Goal: Obtain resource: Download file/media

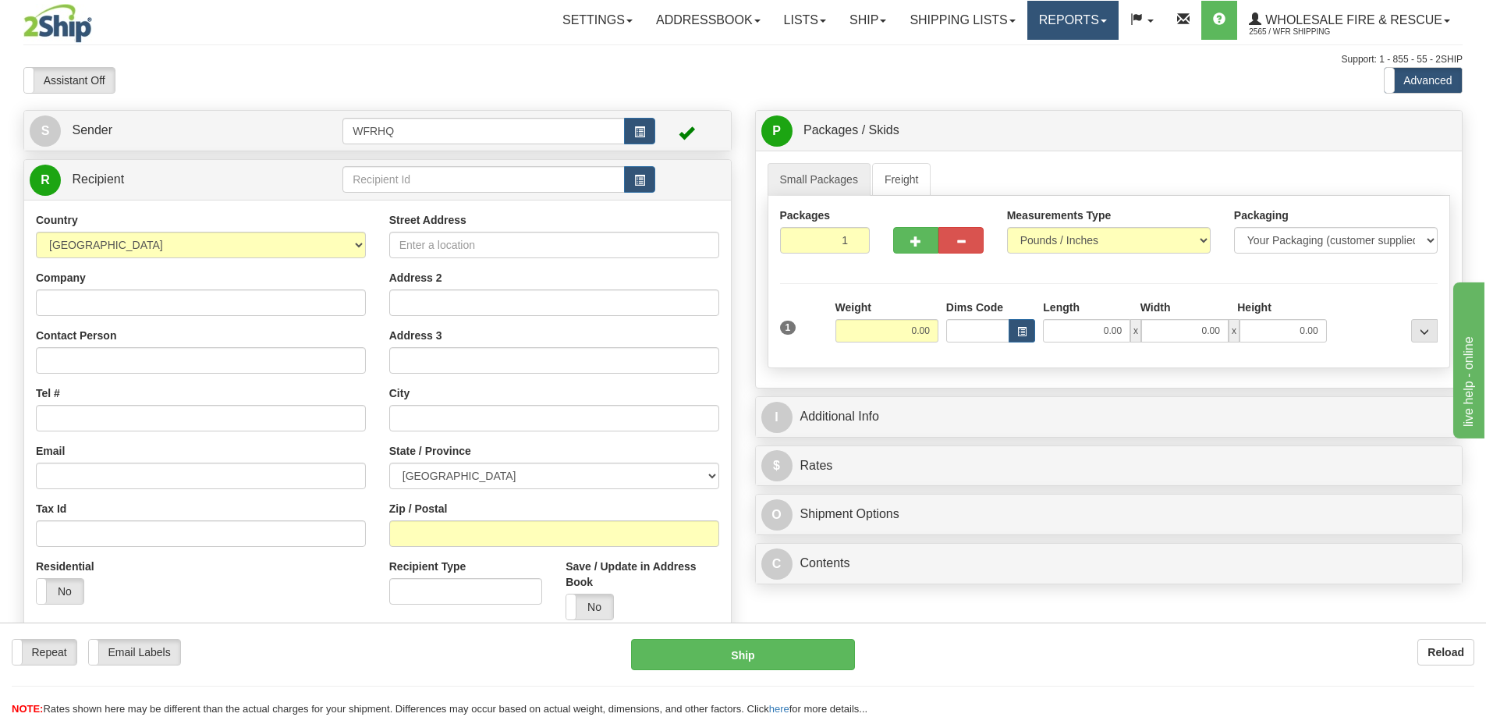
click at [1041, 28] on link "Reports" at bounding box center [1072, 20] width 91 height 39
click at [1030, 51] on span "Standard" at bounding box center [1012, 54] width 44 height 12
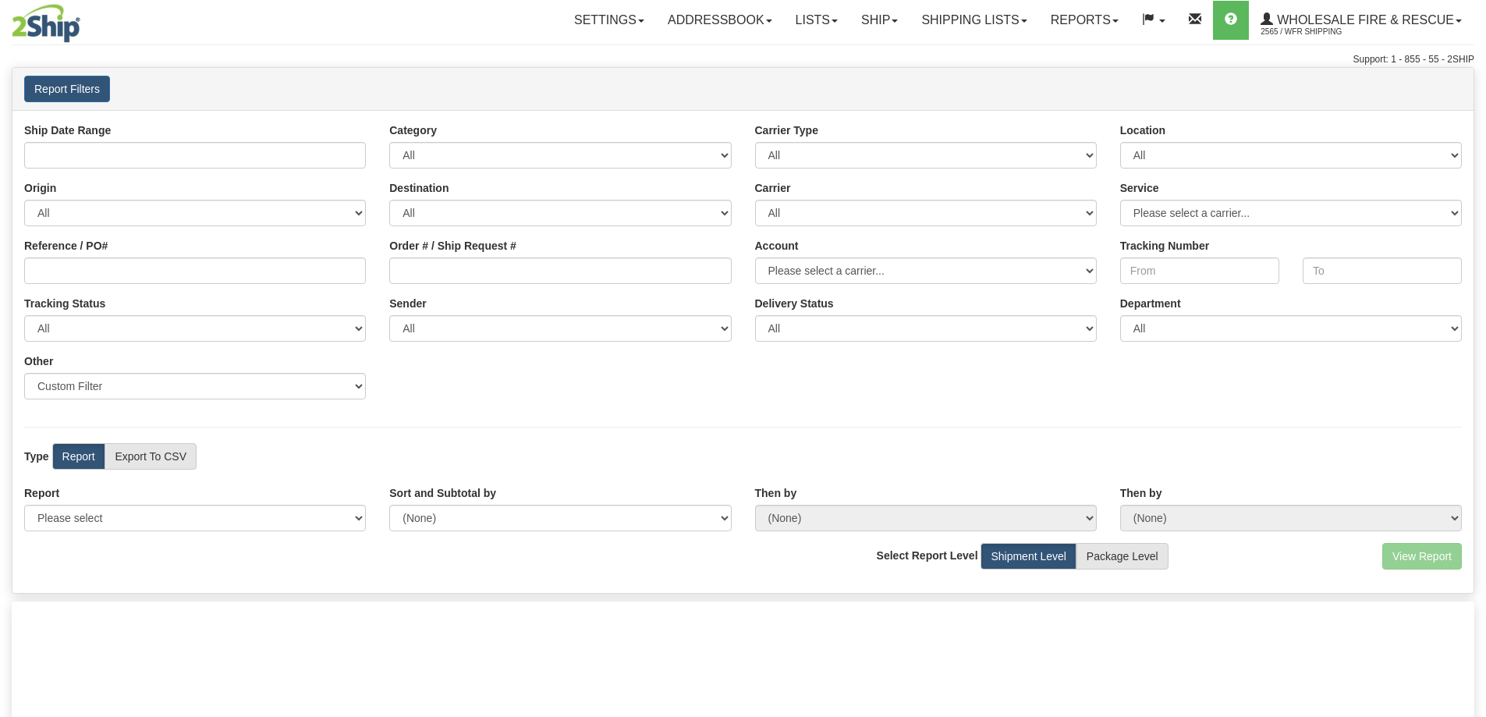
type input "[DATE] And [DATE]"
click at [145, 529] on select "Please select 1 Line Shipment Report Address Detail Basic Shipment Overview Can…" at bounding box center [195, 518] width 342 height 27
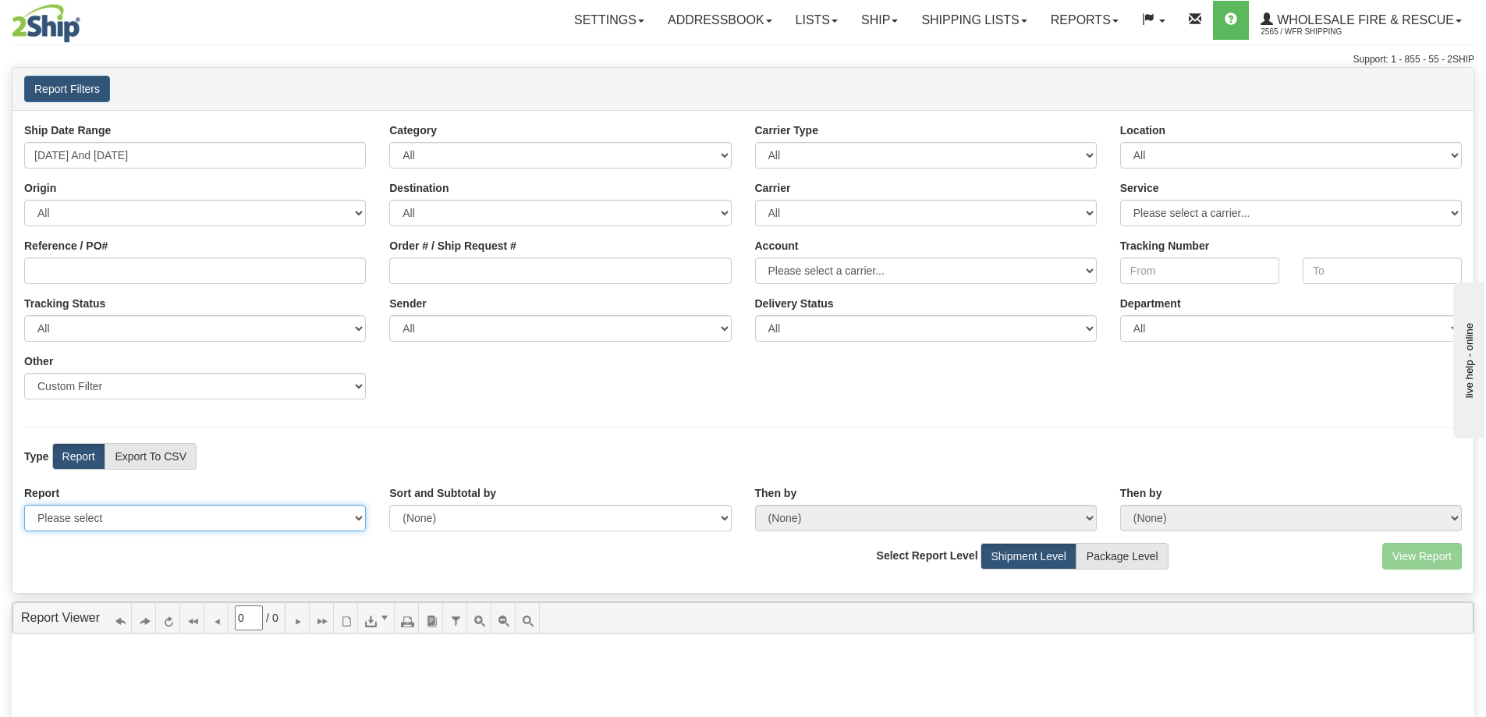
select select "Users\Full Reference Detail.trdx"
click at [24, 505] on select "Please select 1 Line Shipment Report Address Detail Basic Shipment Overview Can…" at bounding box center [195, 518] width 342 height 27
click at [146, 152] on input "[DATE] And [DATE]" at bounding box center [195, 155] width 342 height 27
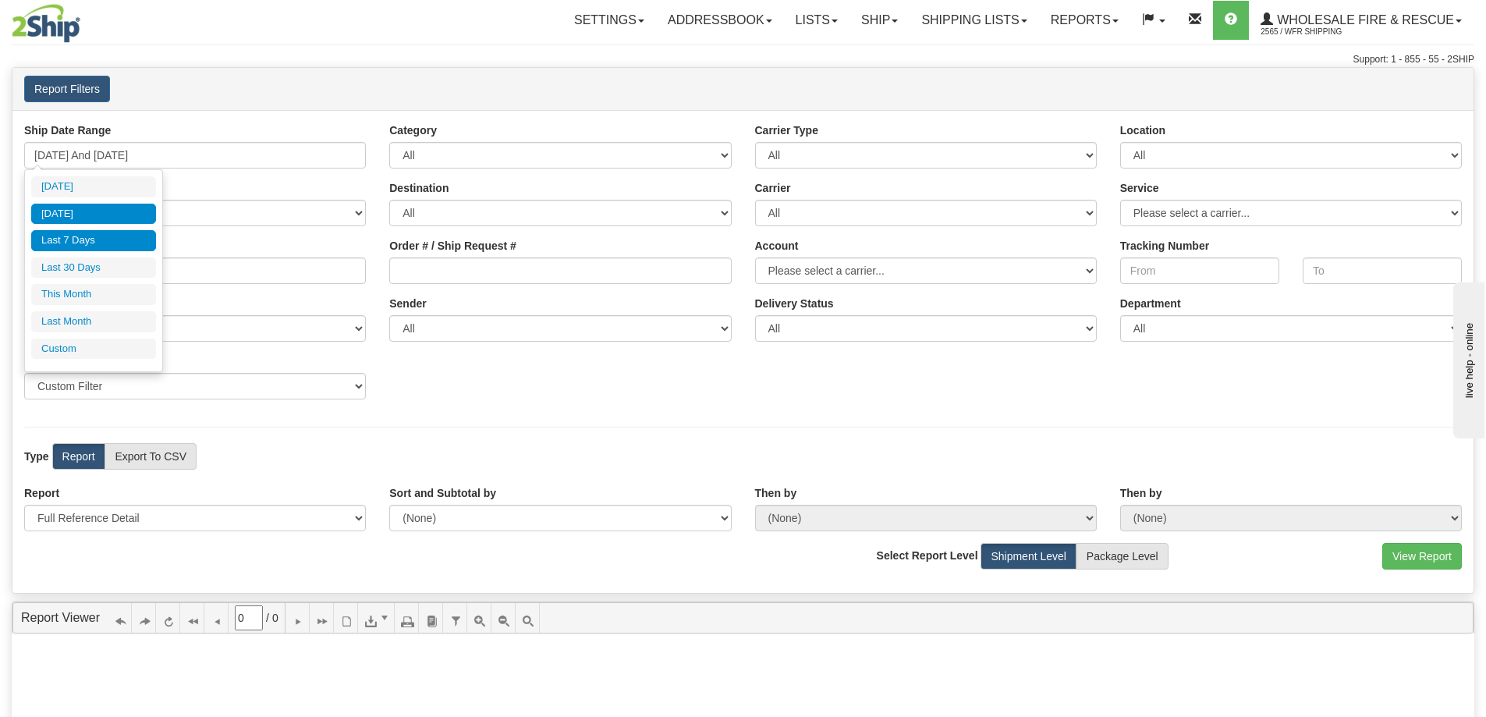
click at [110, 218] on li "[DATE]" at bounding box center [93, 214] width 125 height 21
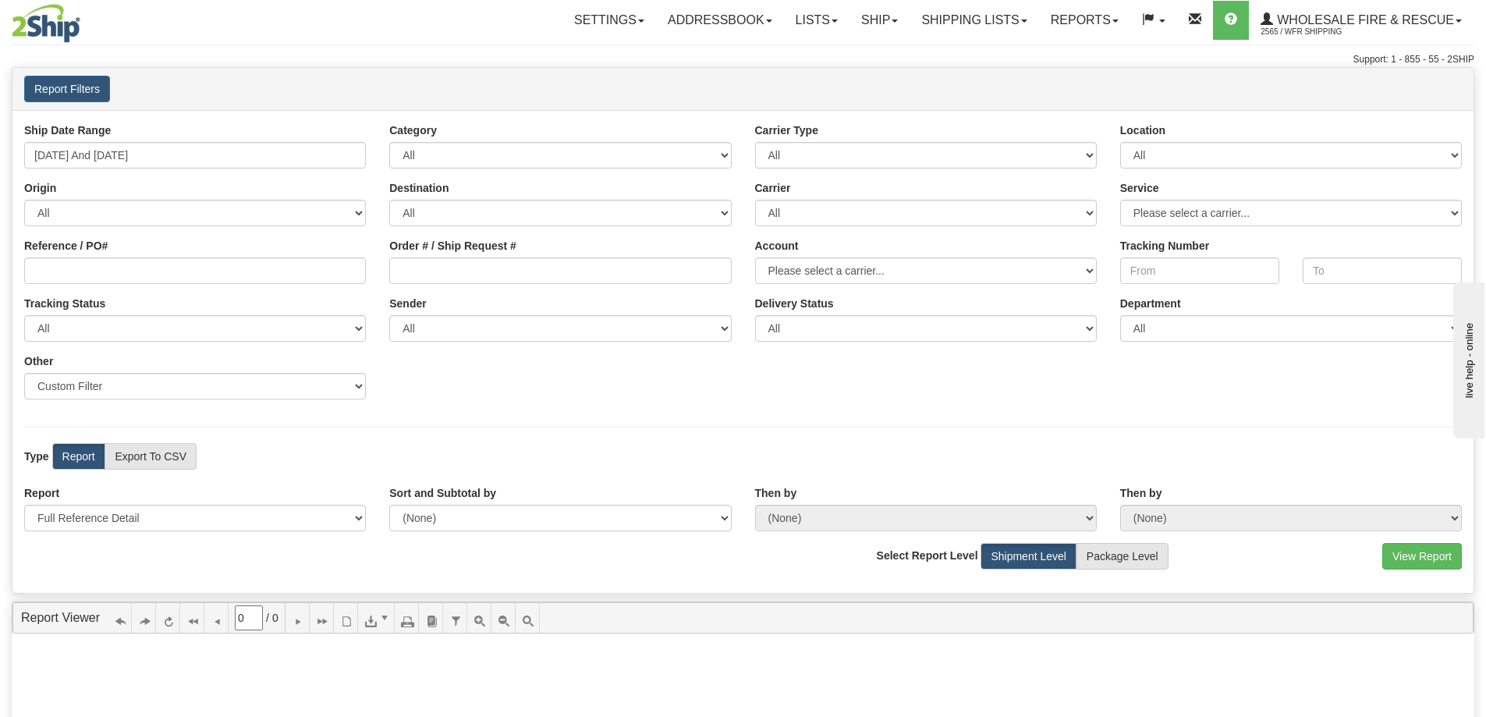
type input "[DATE] And [DATE]"
click at [1429, 558] on button "View Report" at bounding box center [1422, 556] width 80 height 27
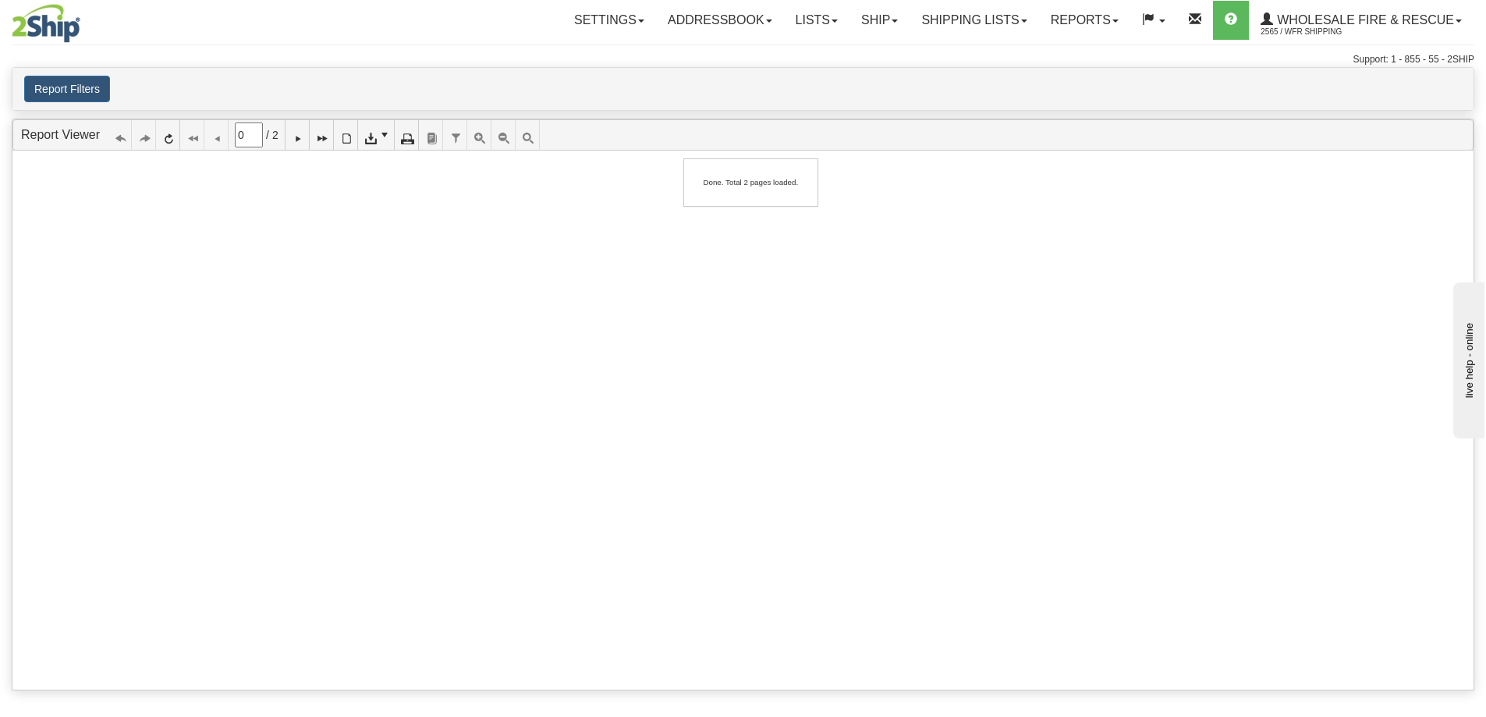
type input "1"
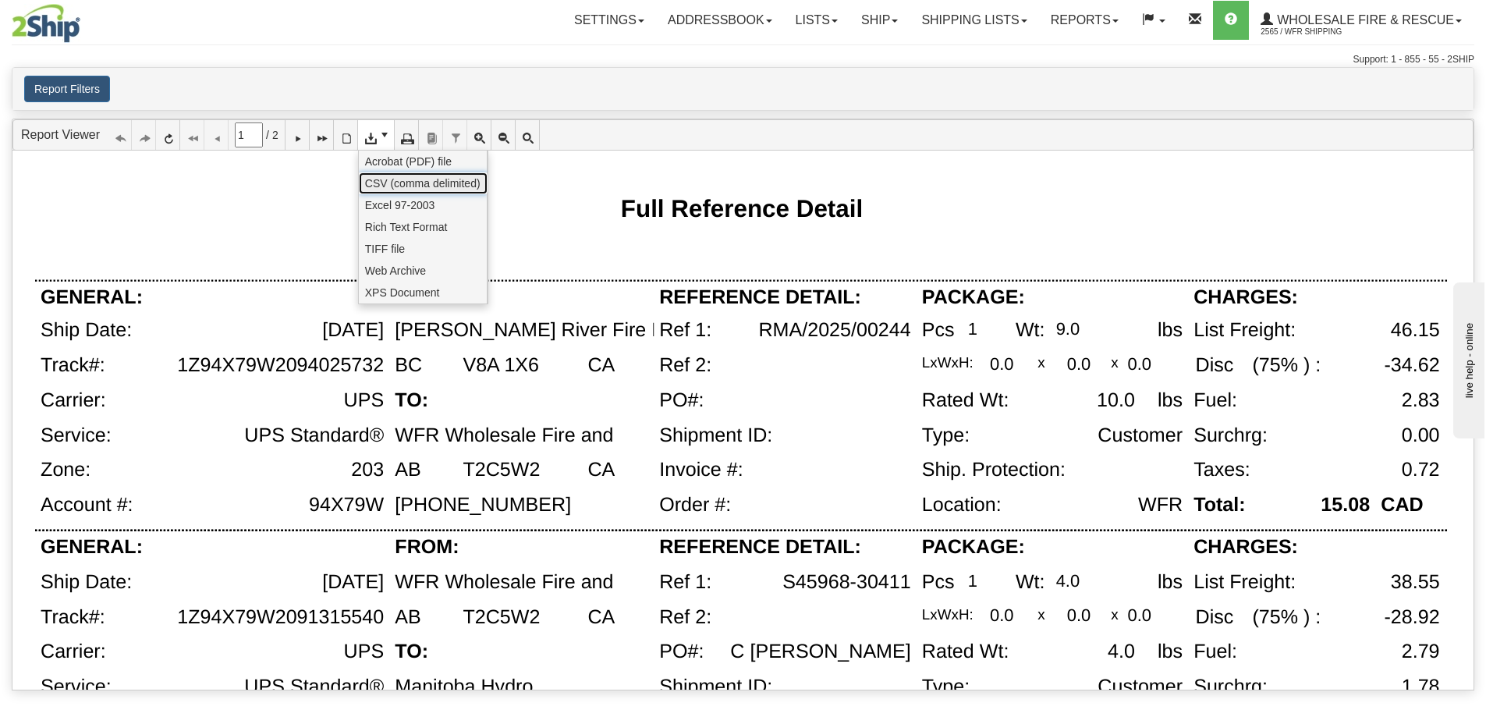
click at [398, 189] on span "CSV (comma delimited)" at bounding box center [422, 183] width 115 height 16
